Goal: Task Accomplishment & Management: Manage account settings

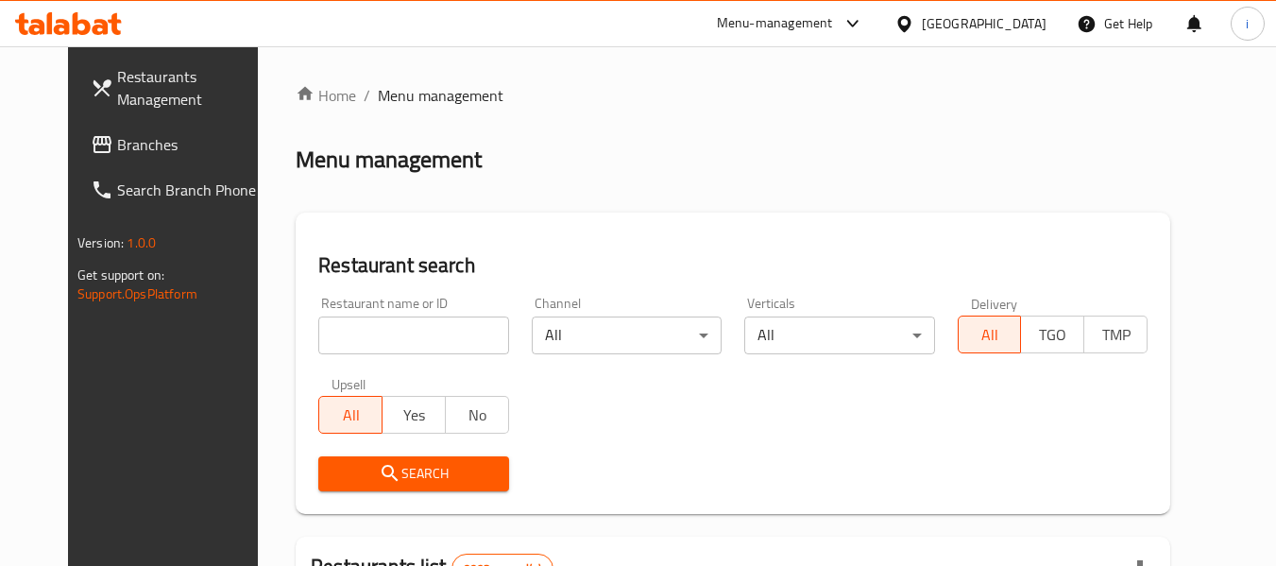
click at [922, 28] on div at bounding box center [908, 23] width 27 height 21
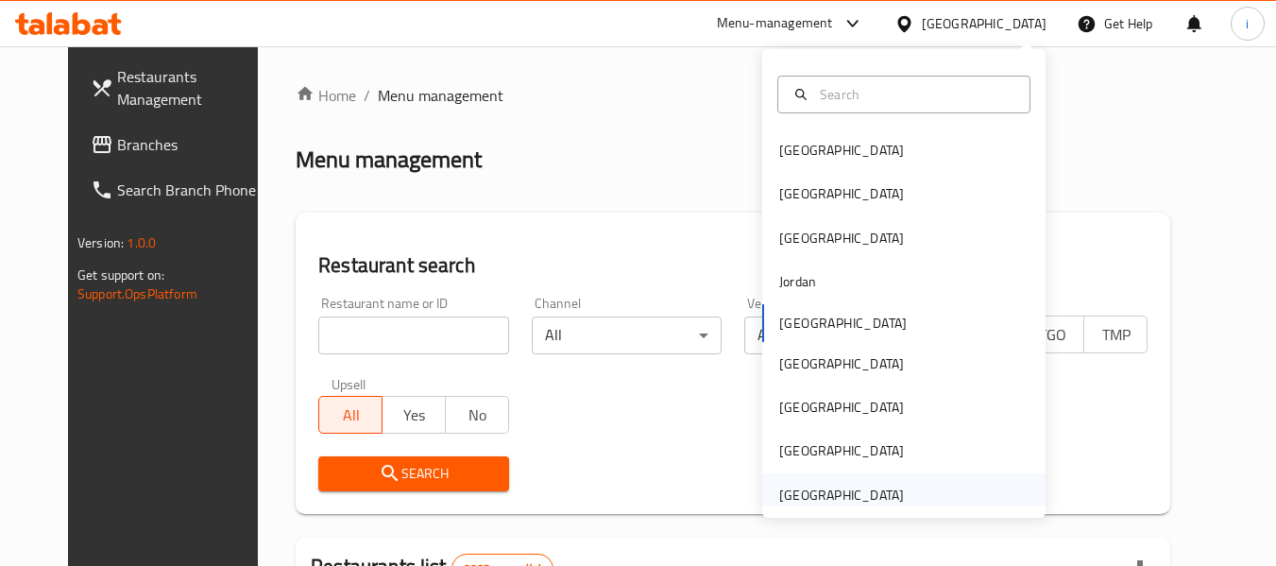
click at [864, 500] on div "[GEOGRAPHIC_DATA]" at bounding box center [841, 495] width 125 height 21
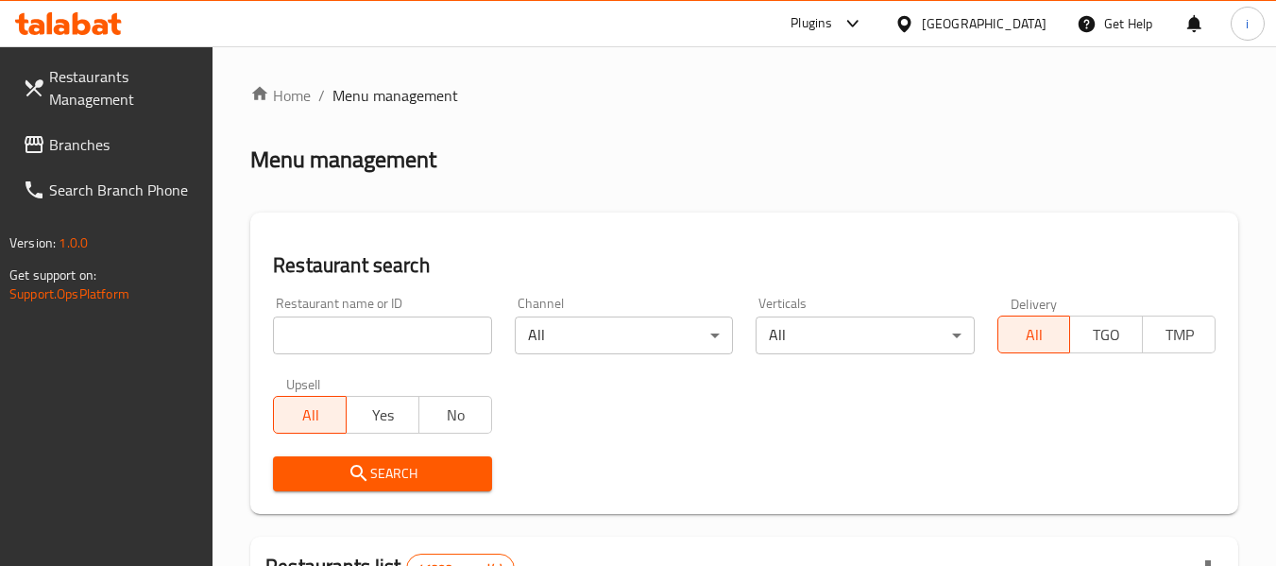
click at [118, 145] on span "Branches" at bounding box center [123, 144] width 149 height 23
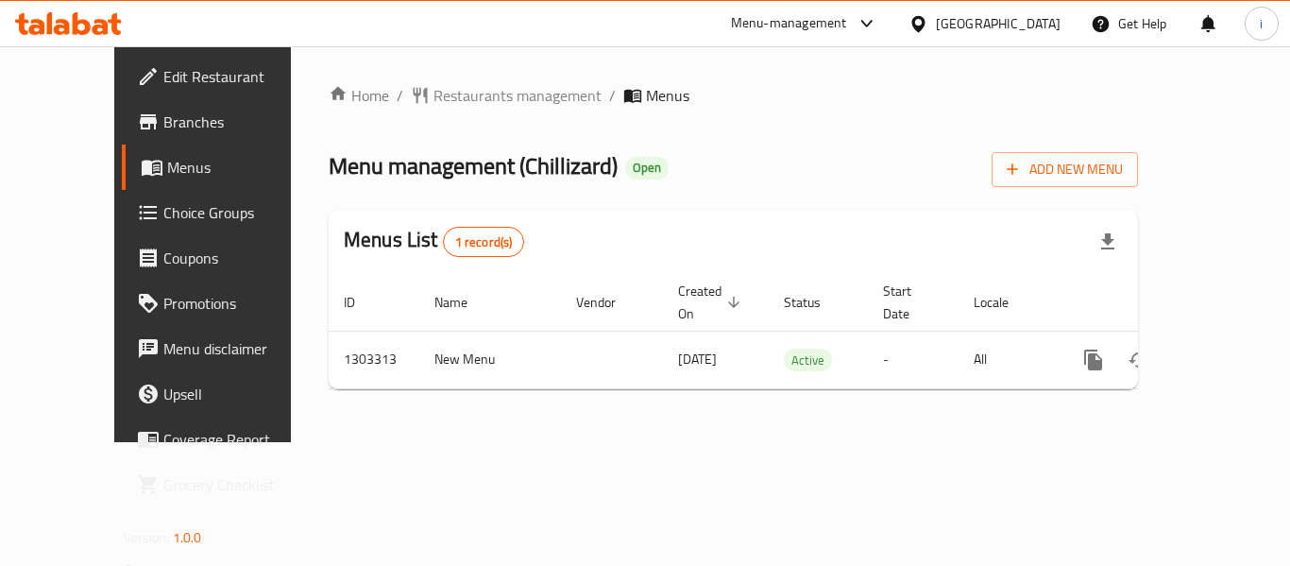
click at [461, 104] on span "Restaurants management" at bounding box center [518, 95] width 168 height 23
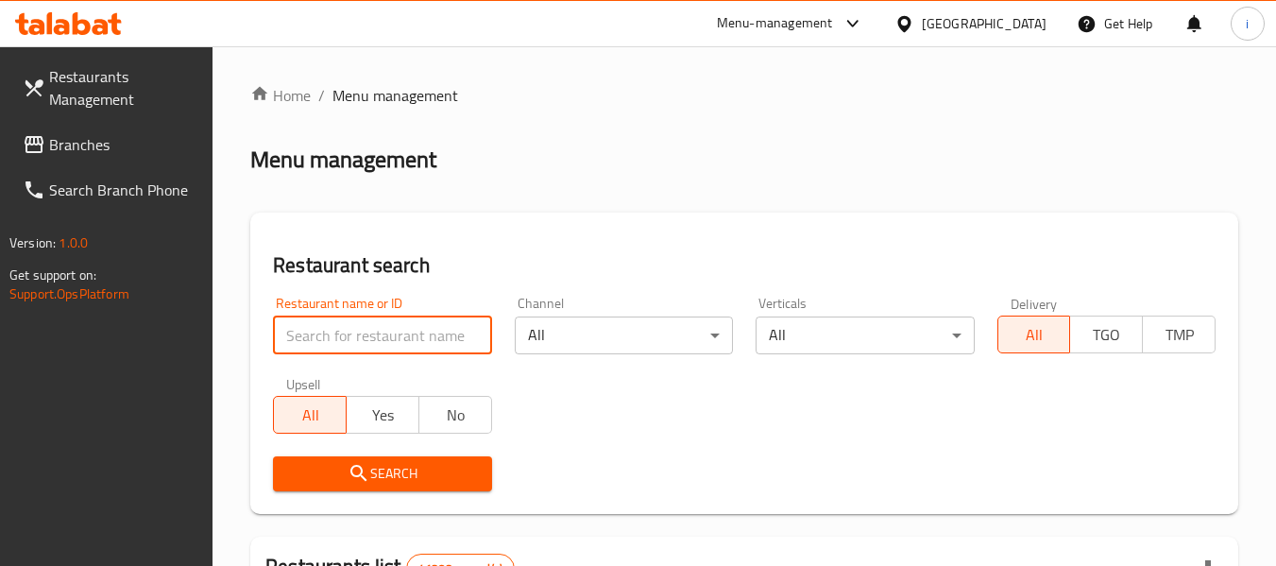
click at [414, 334] on input "search" at bounding box center [382, 335] width 218 height 38
paste input "702718"
type input "702718"
click button "Search" at bounding box center [382, 473] width 218 height 35
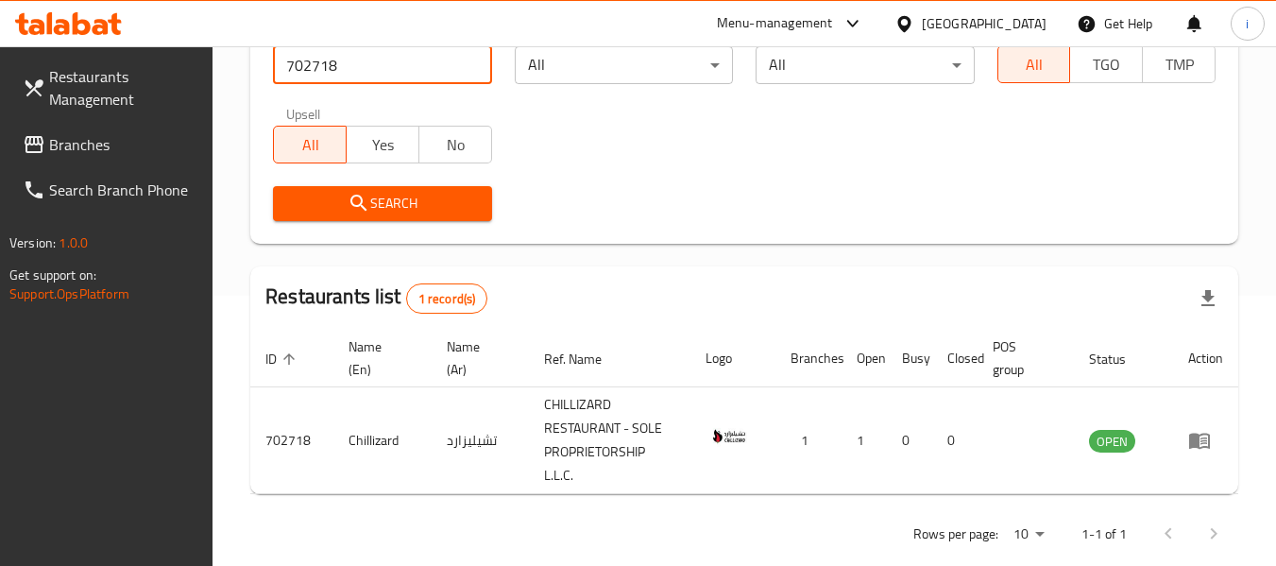
scroll to position [300, 0]
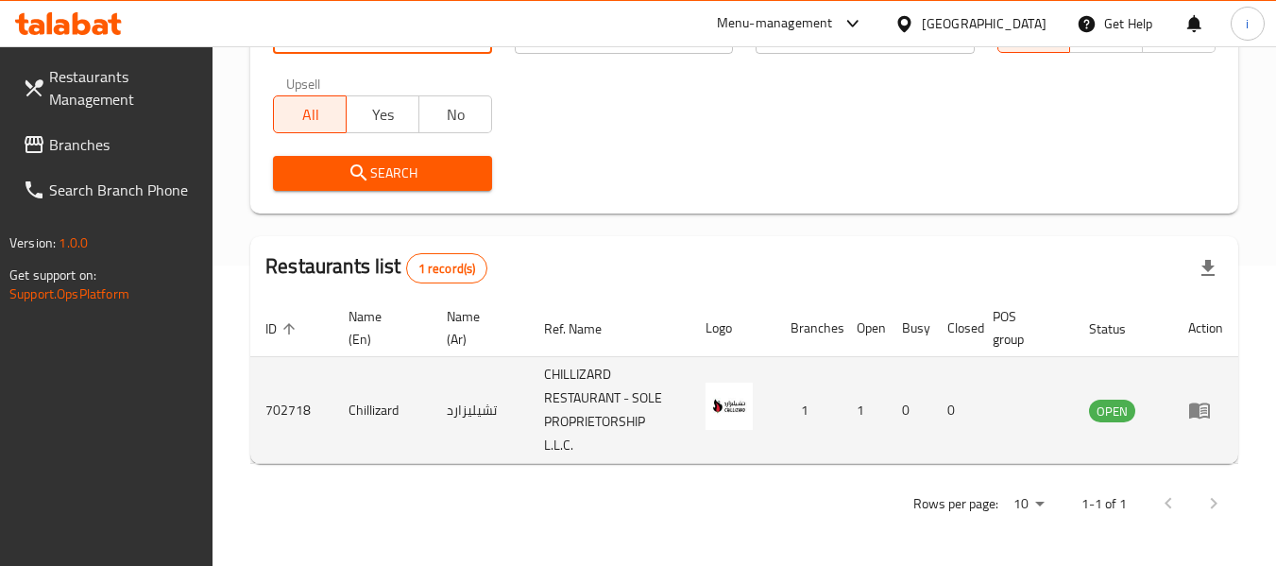
click at [1197, 414] on icon "enhanced table" at bounding box center [1199, 411] width 21 height 16
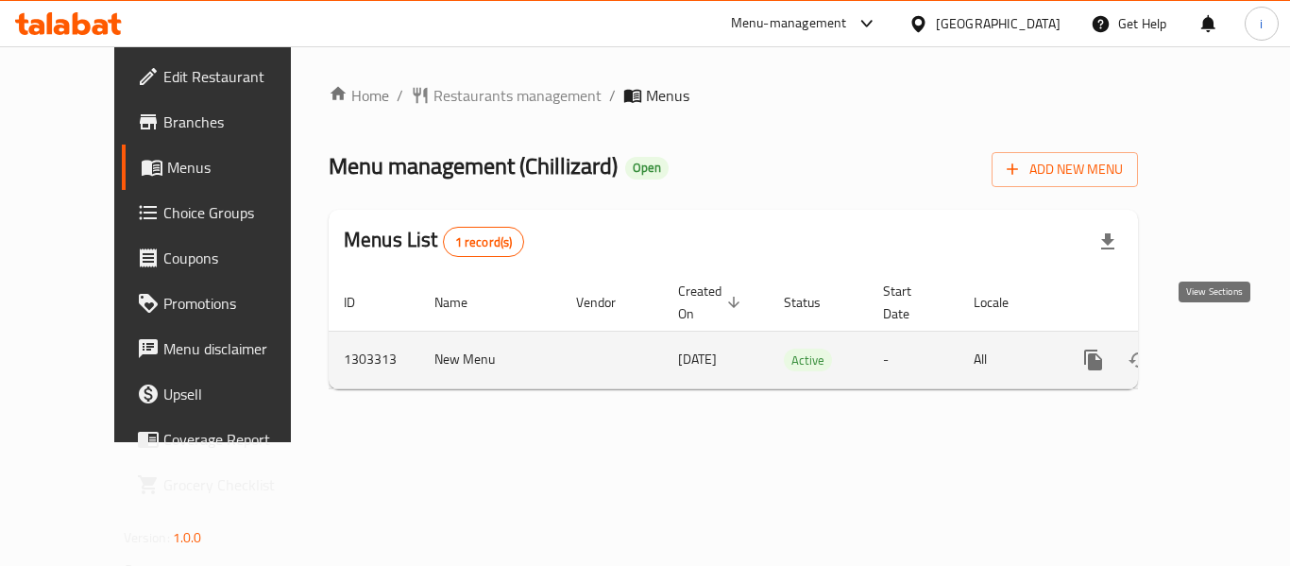
click at [1219, 349] on icon "enhanced table" at bounding box center [1230, 360] width 23 height 23
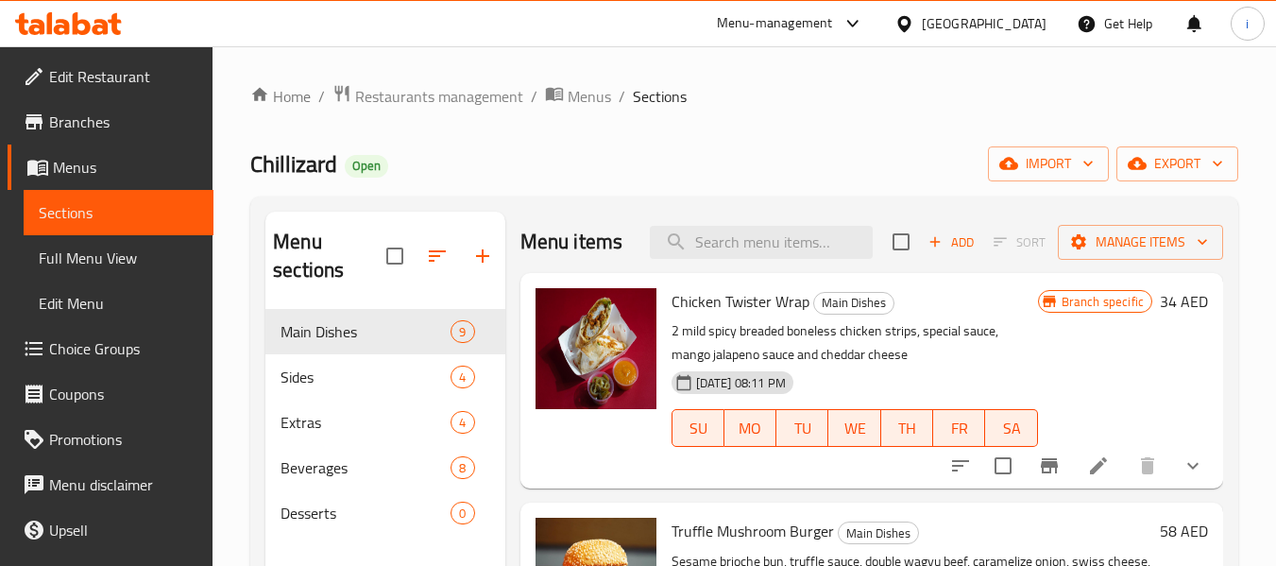
click at [129, 355] on span "Choice Groups" at bounding box center [123, 348] width 149 height 23
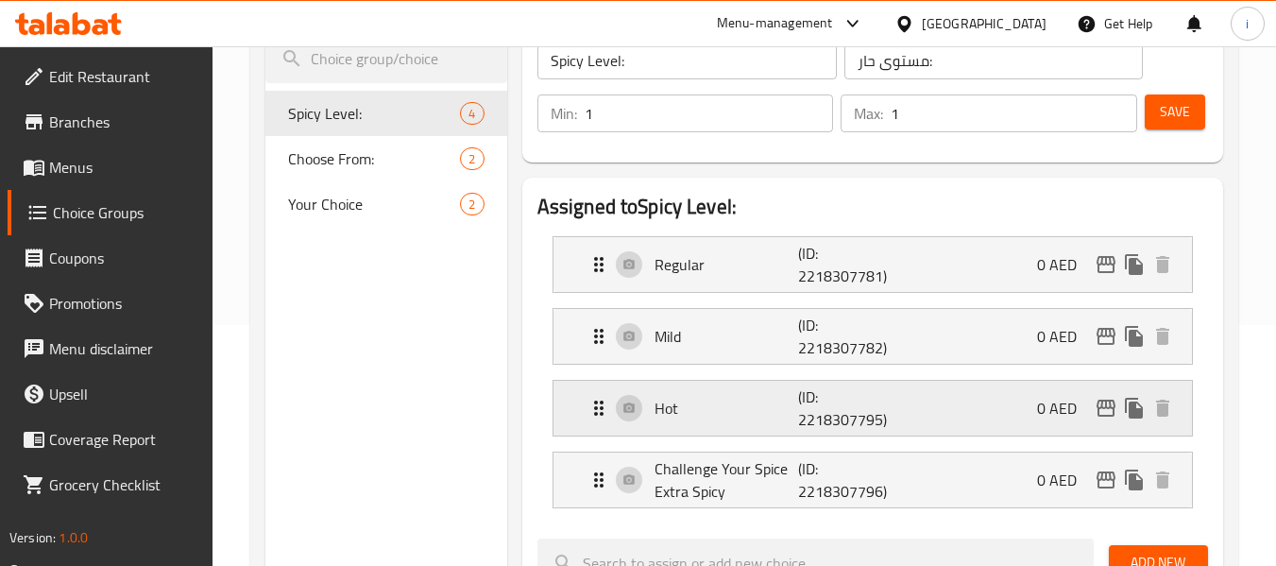
scroll to position [283, 0]
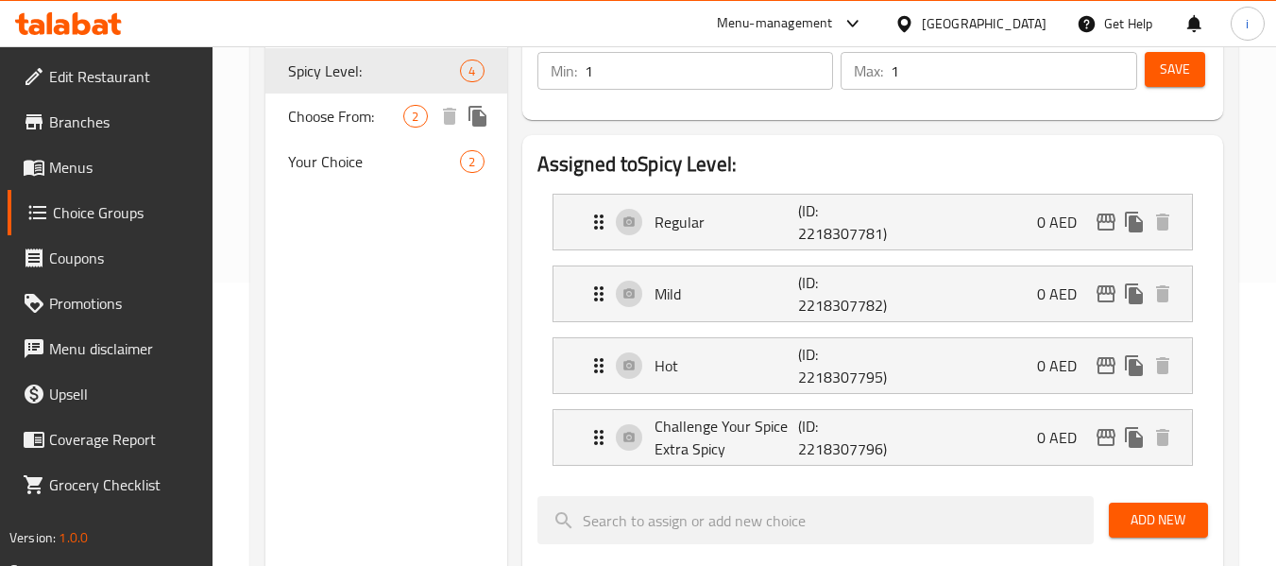
click at [368, 126] on span "Choose From:" at bounding box center [345, 116] width 115 height 23
type input "Choose From:"
type input "اختر من:"
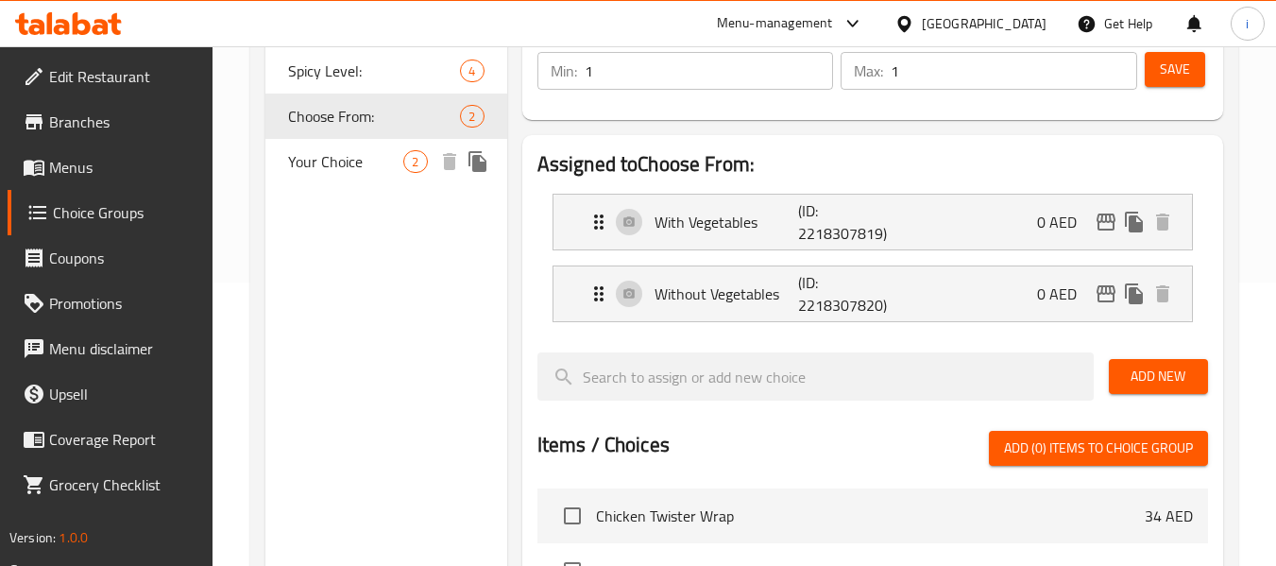
click at [359, 163] on span "Your Choice" at bounding box center [345, 161] width 115 height 23
type input "Your Choice"
type input "اختيارك"
type input "0"
type input "2"
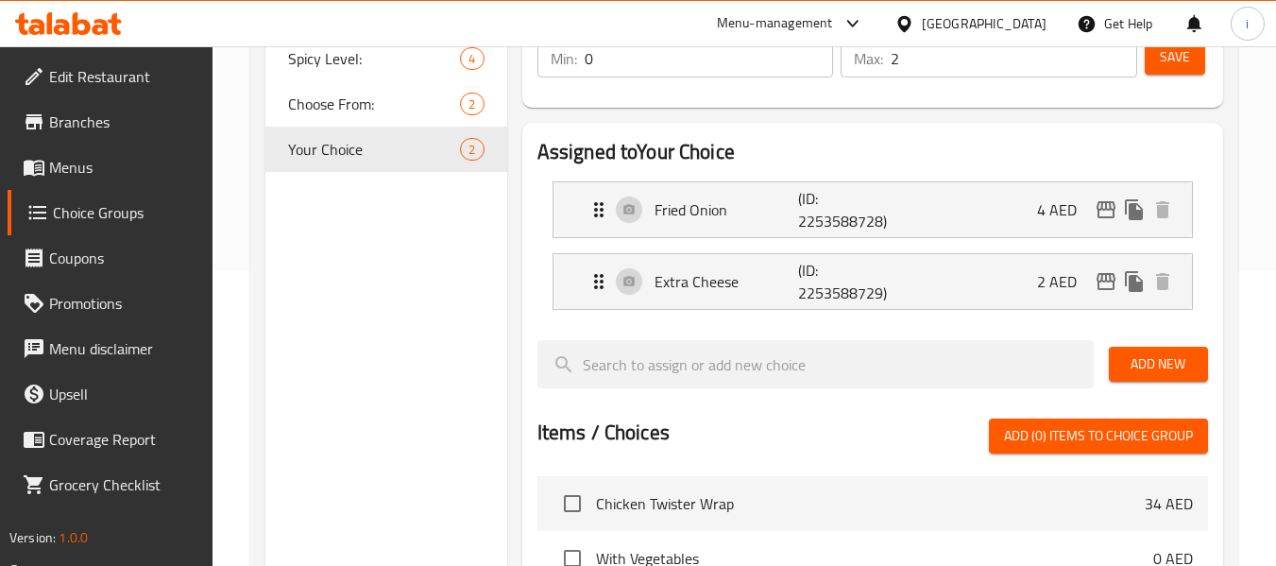
scroll to position [189, 0]
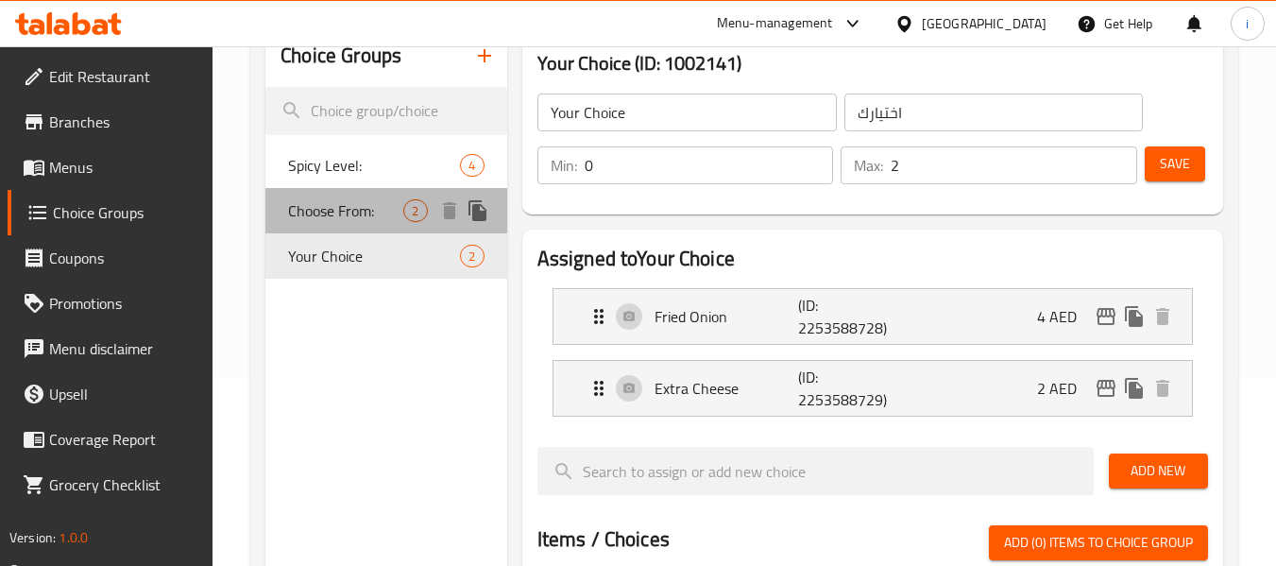
click at [350, 211] on span "Choose From:" at bounding box center [345, 210] width 115 height 23
type input "Choose From:"
type input "اختر من:"
type input "1"
